Goal: Check status: Check status

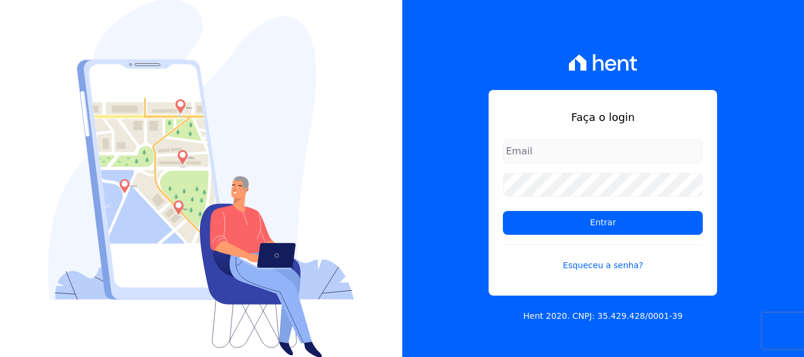
click at [540, 157] on input "email" at bounding box center [603, 151] width 200 height 24
type input "[PERSON_NAME][EMAIL_ADDRESS][DOMAIN_NAME]"
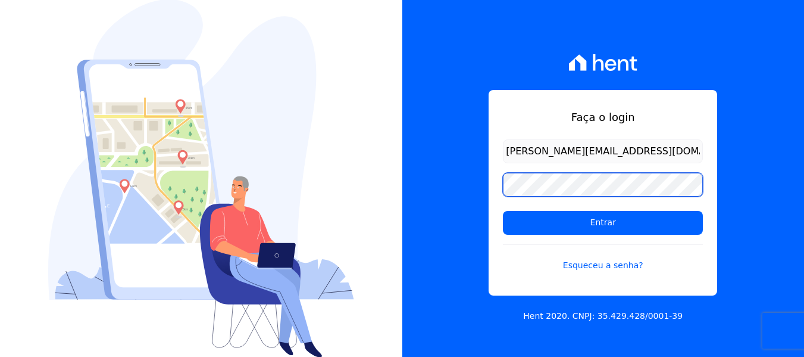
click at [503, 211] on input "Entrar" at bounding box center [603, 223] width 200 height 24
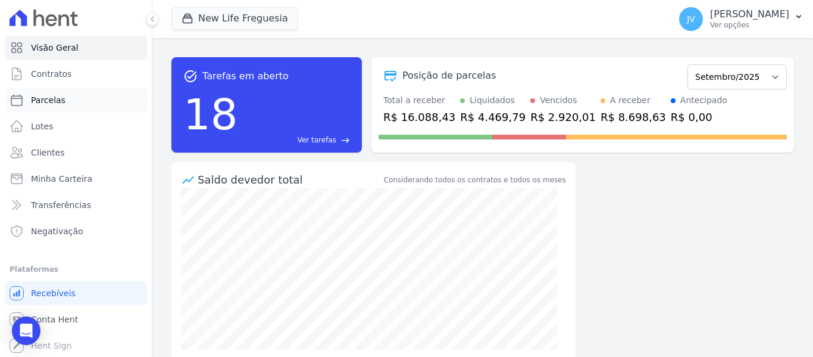
click at [66, 104] on link "Parcelas" at bounding box center [76, 100] width 142 height 24
select select
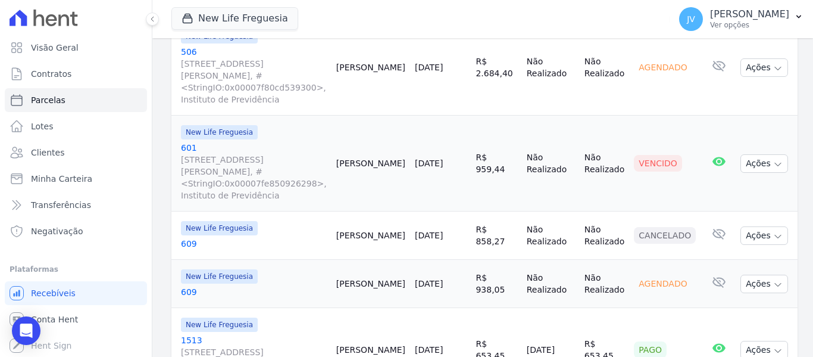
scroll to position [1072, 0]
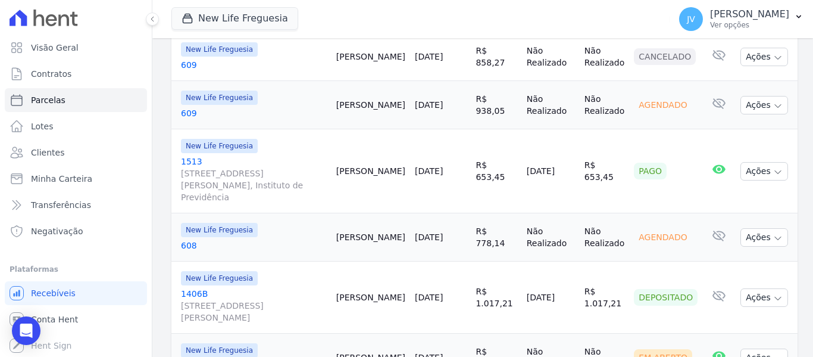
click at [443, 166] on link "[DATE]" at bounding box center [429, 171] width 28 height 10
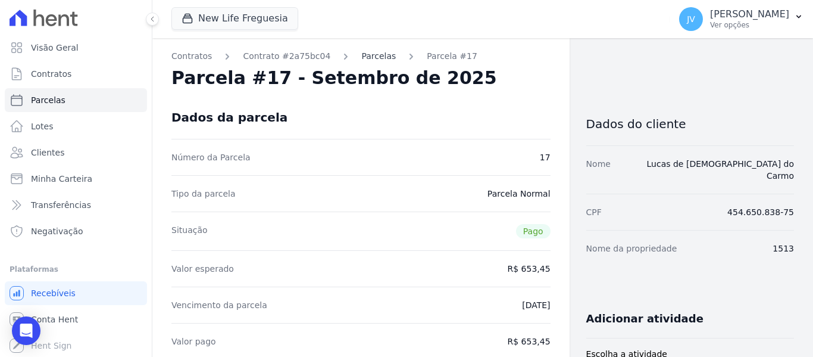
click at [370, 56] on link "Parcelas" at bounding box center [378, 56] width 35 height 13
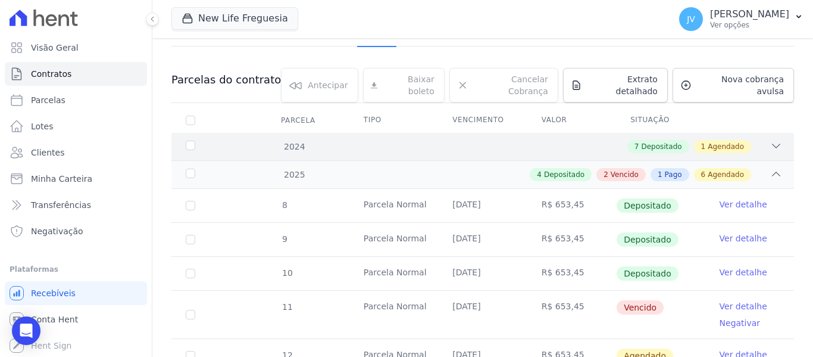
scroll to position [273, 0]
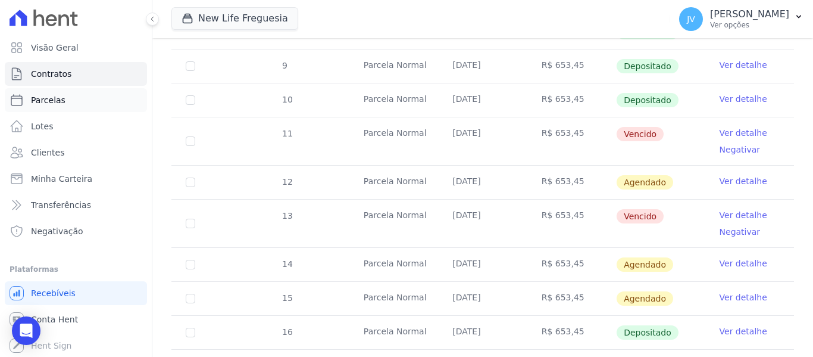
click at [66, 101] on link "Parcelas" at bounding box center [76, 100] width 142 height 24
select select
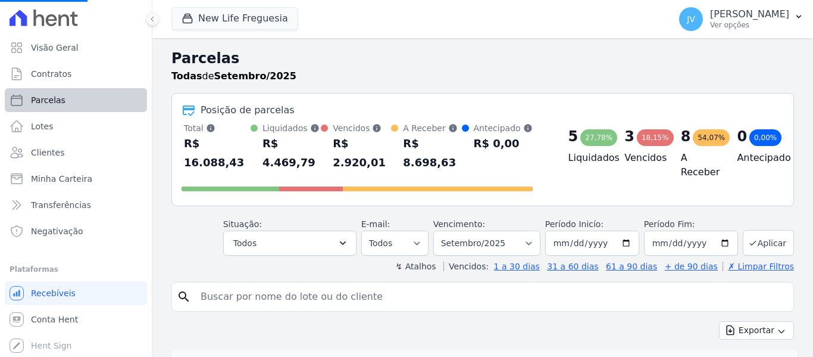
select select
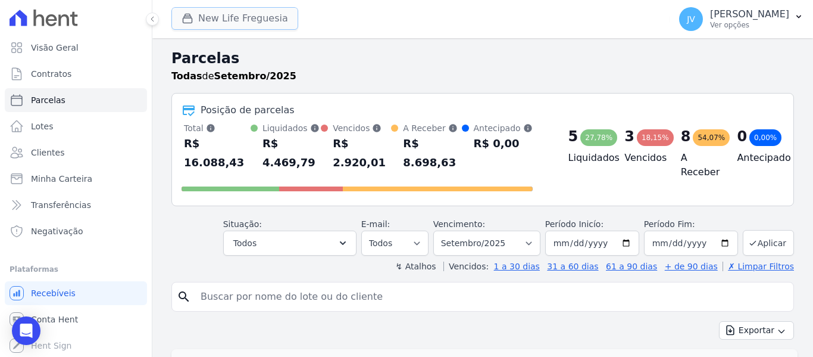
click at [210, 19] on button "New Life Freguesia" at bounding box center [234, 18] width 127 height 23
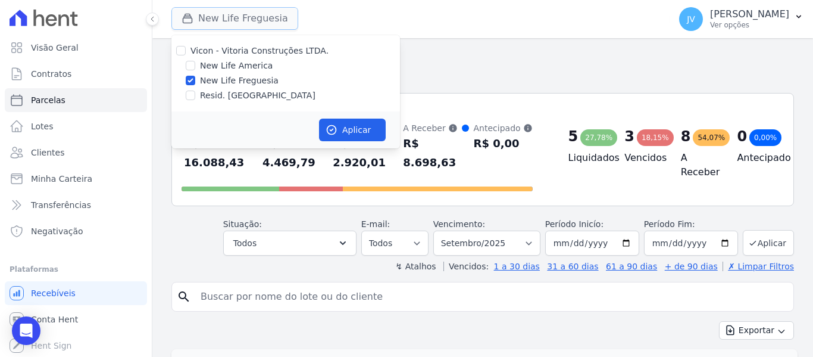
click at [210, 19] on button "New Life Freguesia" at bounding box center [234, 18] width 127 height 23
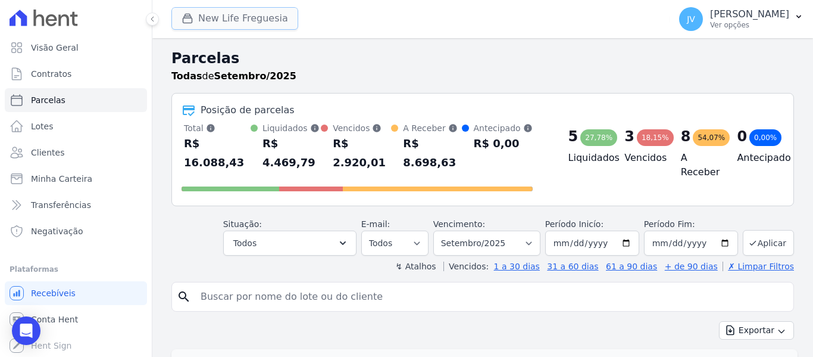
click at [201, 10] on button "New Life Freguesia" at bounding box center [234, 18] width 127 height 23
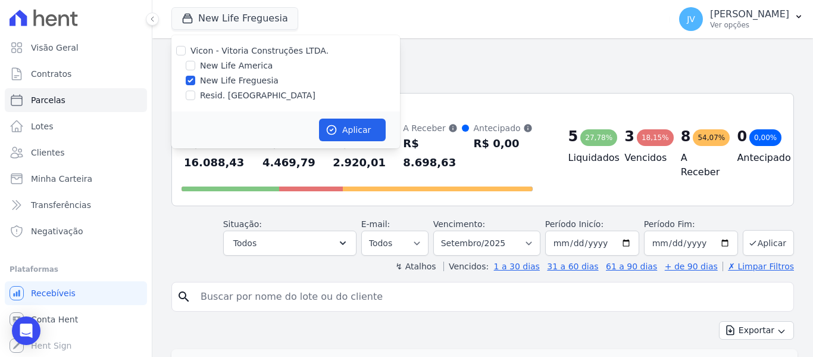
click at [180, 55] on div at bounding box center [181, 51] width 10 height 12
click at [185, 52] on input "Vicon - Vitoria Construções LTDA." at bounding box center [181, 51] width 10 height 10
checkbox input "true"
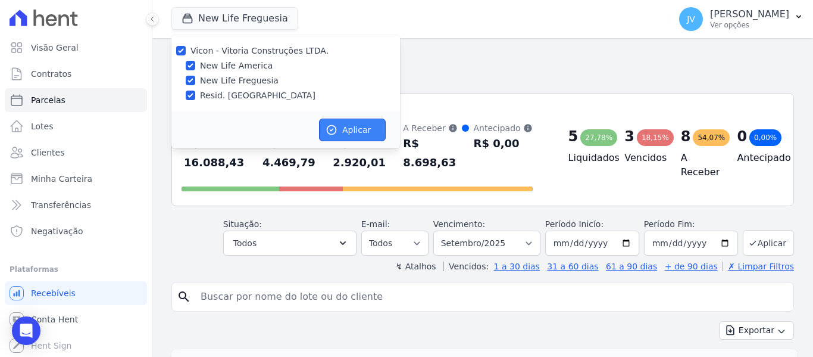
click at [346, 133] on button "Aplicar" at bounding box center [352, 129] width 67 height 23
select select
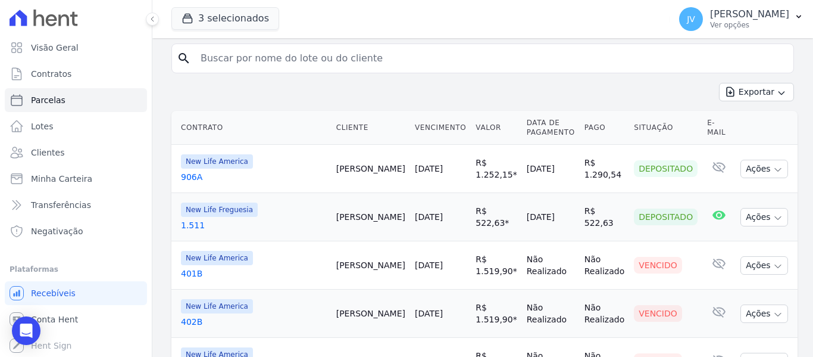
scroll to position [179, 0]
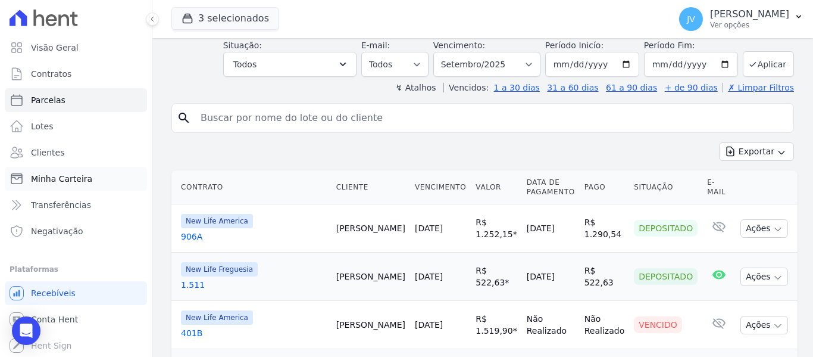
click at [89, 173] on link "Minha Carteira" at bounding box center [76, 179] width 142 height 24
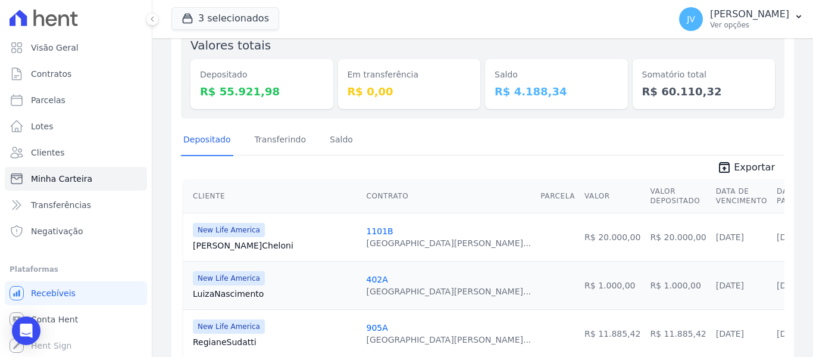
scroll to position [103, 0]
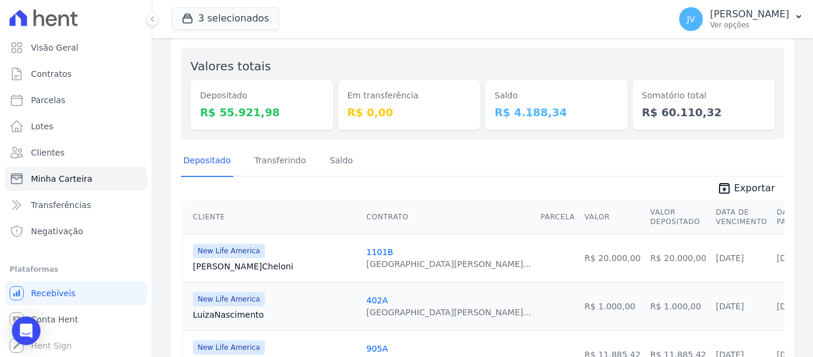
click at [347, 66] on div "Em transferência R$ 0,00" at bounding box center [409, 93] width 143 height 73
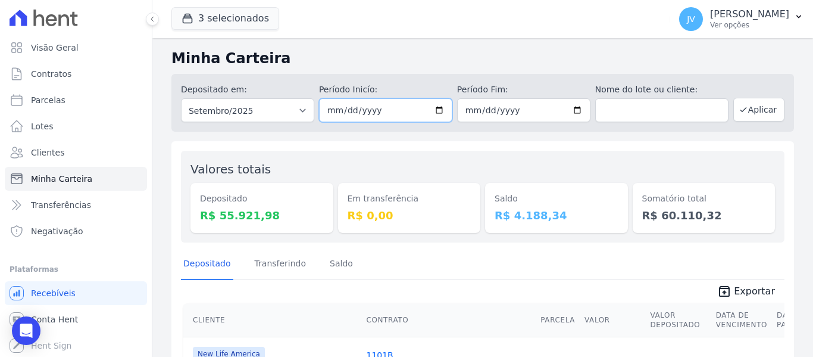
click at [342, 108] on input "[DATE]" at bounding box center [385, 110] width 133 height 24
click at [324, 110] on input "[DATE]" at bounding box center [385, 110] width 133 height 24
click at [580, 267] on div "Depositado Transferindo [GEOGRAPHIC_DATA]" at bounding box center [483, 263] width 604 height 29
click at [60, 98] on span "Parcelas" at bounding box center [48, 100] width 35 height 12
select select
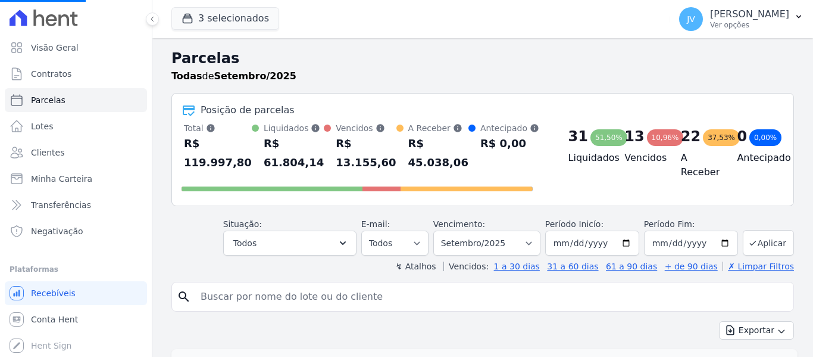
click at [211, 292] on input "search" at bounding box center [490, 297] width 595 height 24
select select
click at [215, 292] on input "search" at bounding box center [490, 297] width 595 height 24
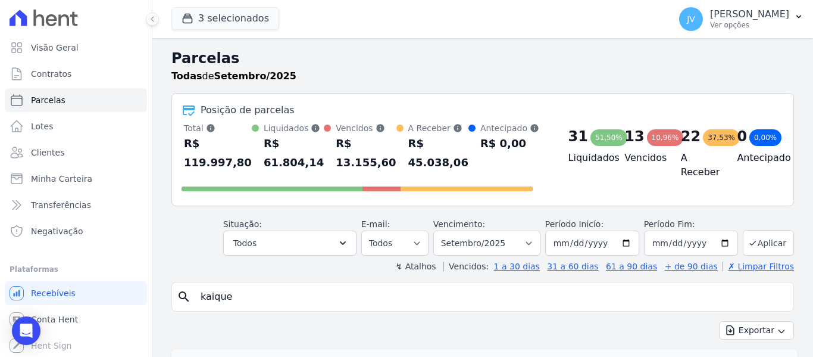
type input "kaique"
select select
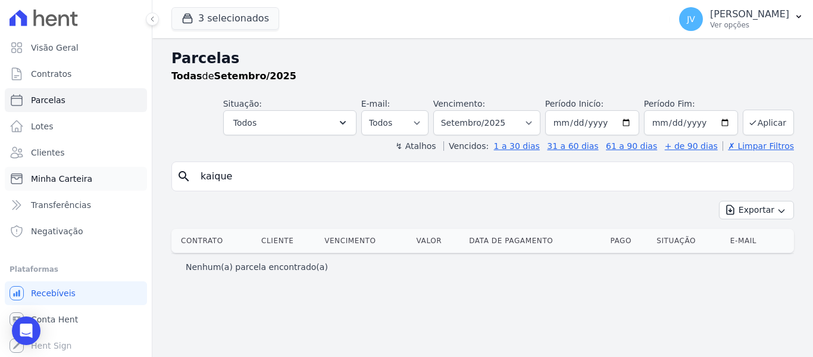
drag, startPoint x: 264, startPoint y: 171, endPoint x: 61, endPoint y: 174, distance: 202.4
click at [64, 173] on div "Visão Geral Contratos [GEOGRAPHIC_DATA] Lotes Clientes Minha Carteira Transferê…" at bounding box center [406, 178] width 813 height 357
type input "caique"
select select
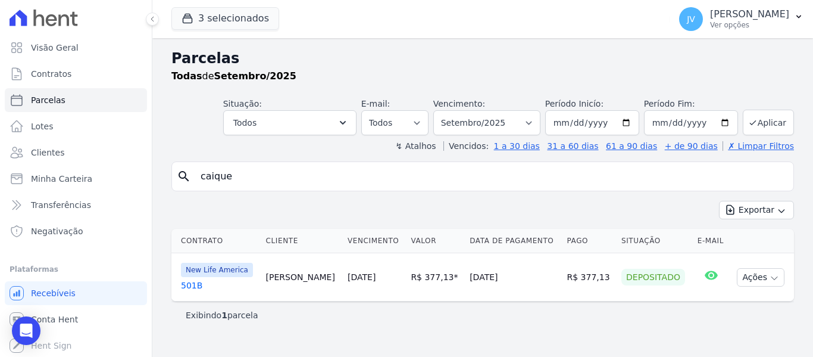
click at [348, 282] on link "[DATE]" at bounding box center [362, 277] width 28 height 10
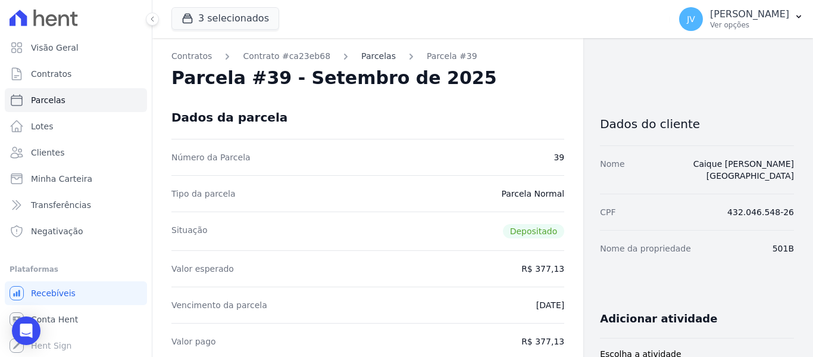
click at [361, 62] on link "Parcelas" at bounding box center [378, 56] width 35 height 13
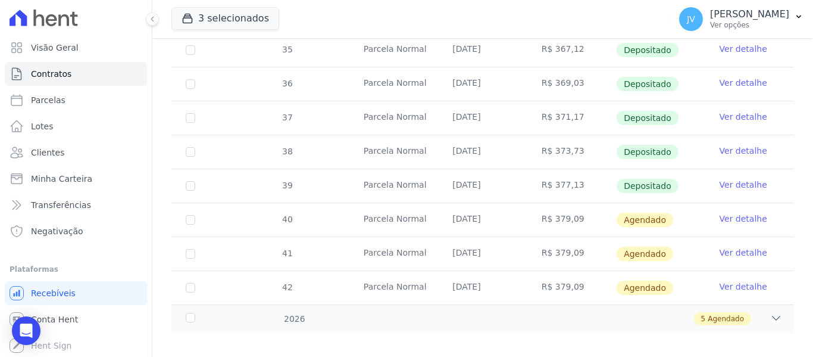
scroll to position [449, 0]
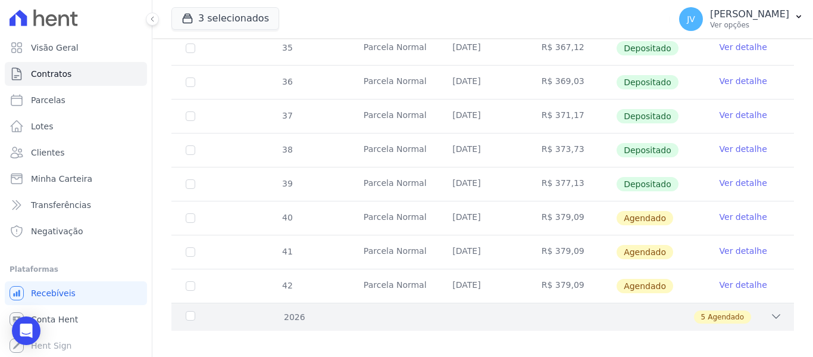
click at [445, 310] on div "5 Agendado" at bounding box center [513, 316] width 538 height 13
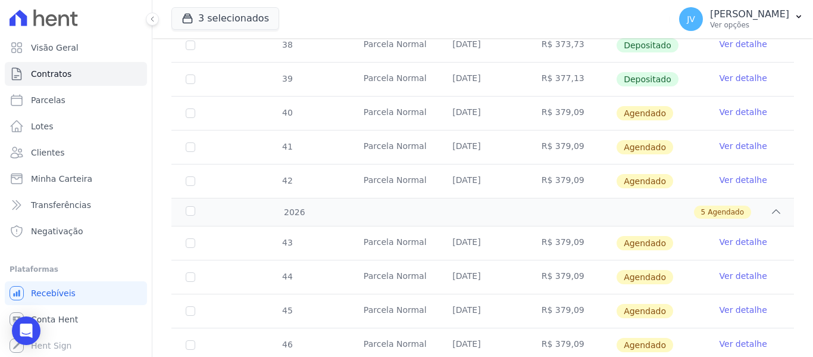
scroll to position [559, 0]
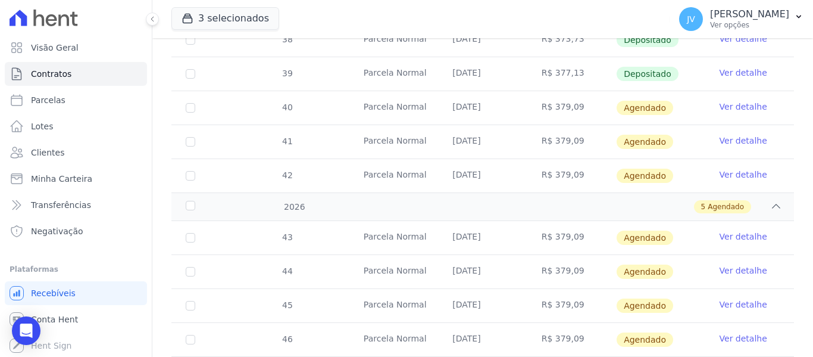
click at [441, 29] on div "3 selecionados Vicon - Vitoria Construções LTDA. New Life America New Life Freg…" at bounding box center [418, 18] width 494 height 39
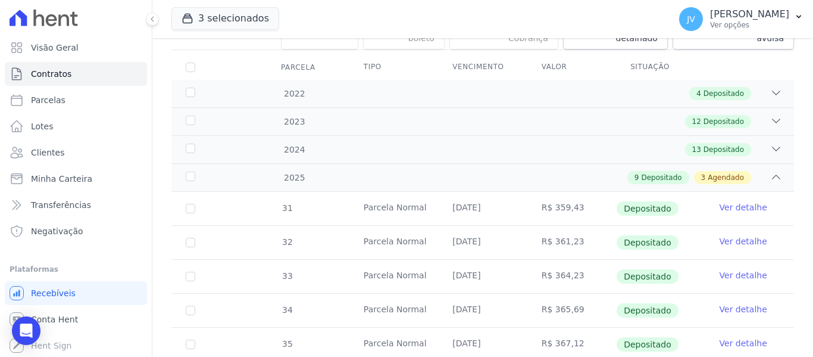
scroll to position [151, 0]
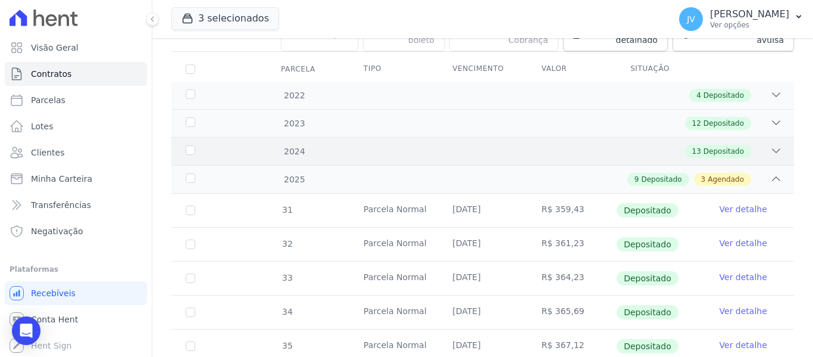
click at [746, 145] on div "13 Depositado" at bounding box center [513, 151] width 538 height 13
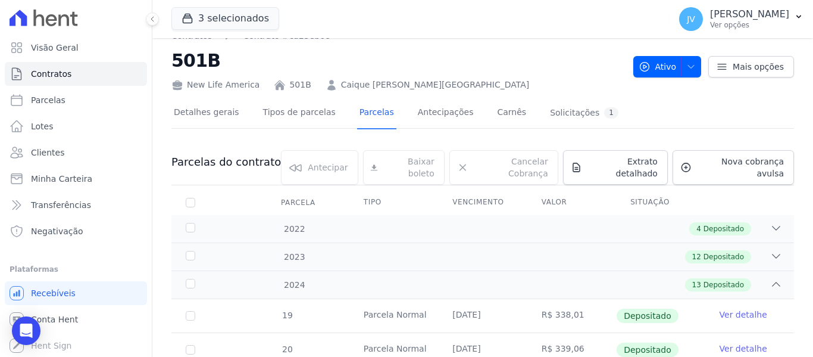
scroll to position [0, 0]
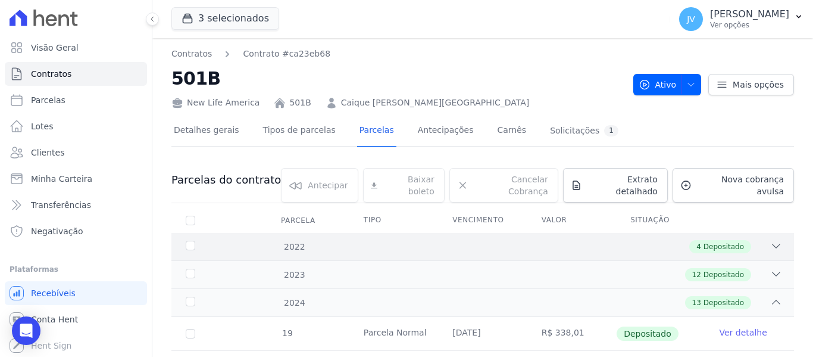
click at [730, 233] on div "2022 4 Depositado" at bounding box center [482, 246] width 623 height 27
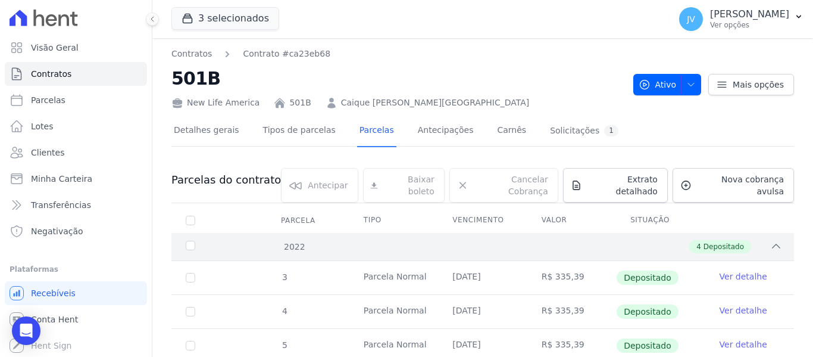
click at [757, 240] on div "4 Depositado" at bounding box center [513, 246] width 538 height 13
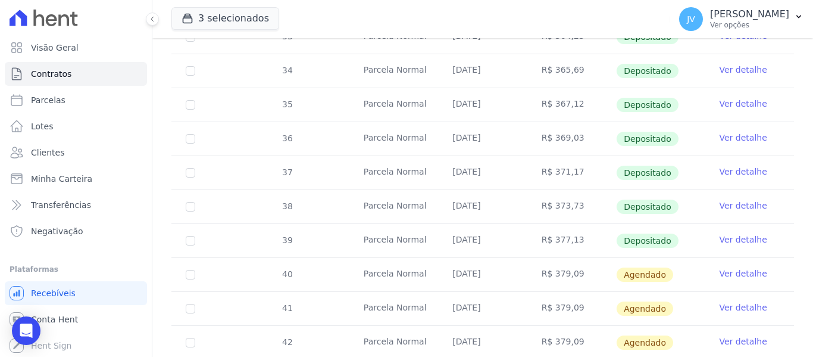
scroll to position [893, 0]
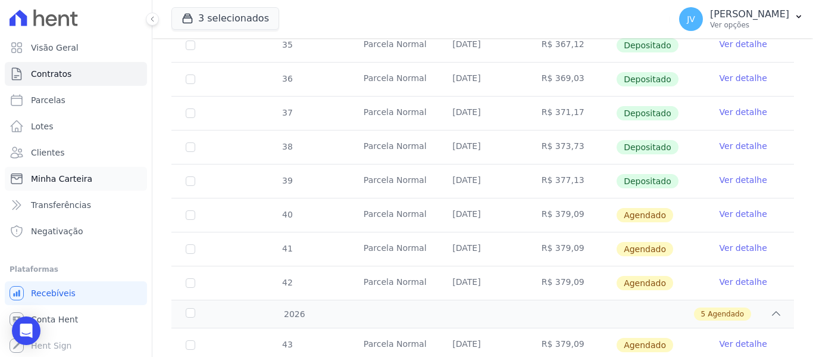
click at [62, 180] on span "Minha Carteira" at bounding box center [61, 179] width 61 height 12
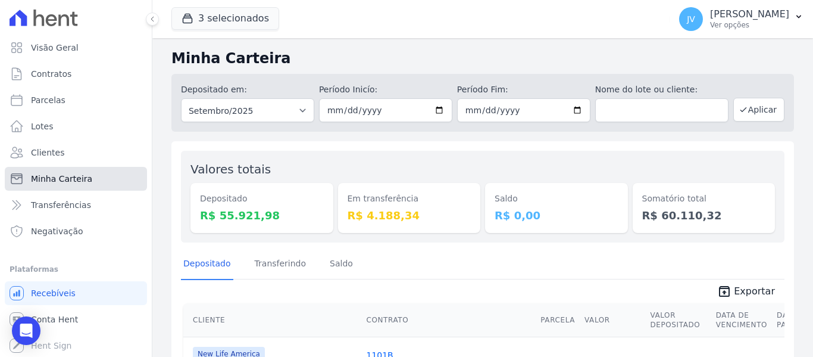
click at [50, 185] on link "Minha Carteira" at bounding box center [76, 179] width 142 height 24
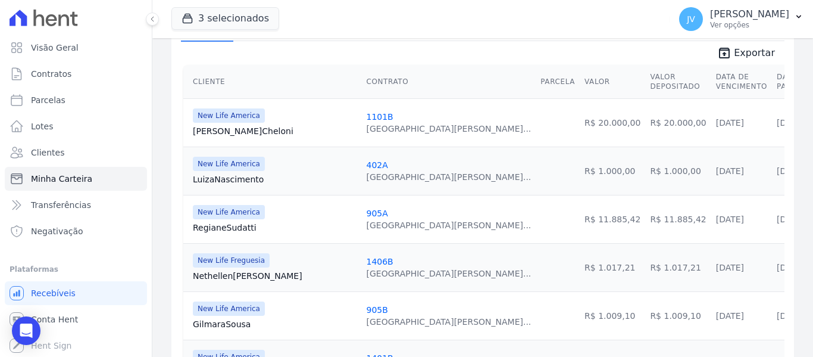
scroll to position [60, 0]
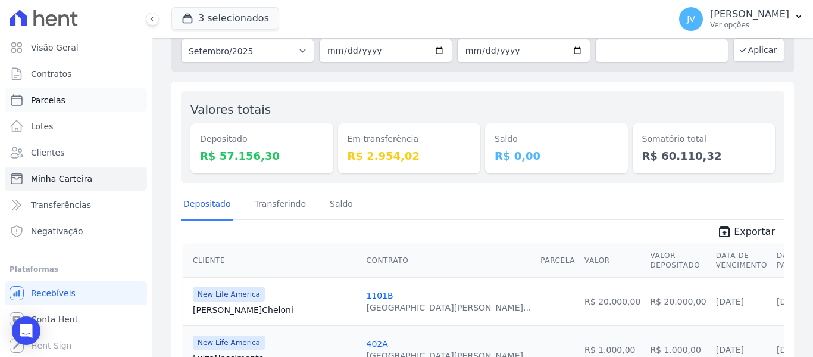
click at [58, 105] on span "Parcelas" at bounding box center [48, 100] width 35 height 12
select select
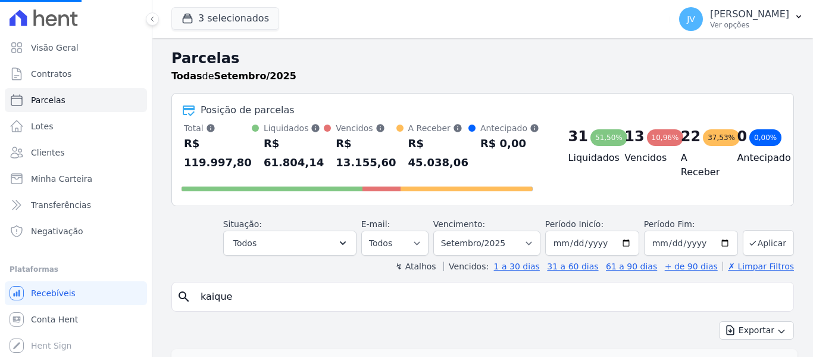
select select
